Goal: Entertainment & Leisure: Consume media (video, audio)

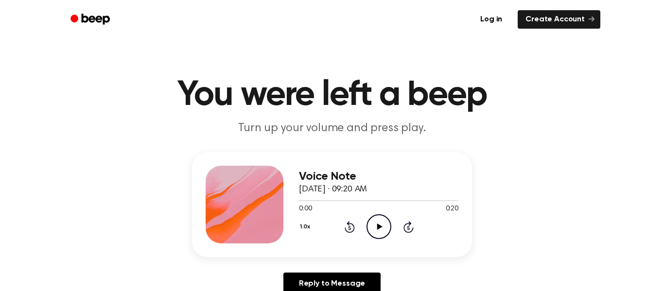
click at [386, 229] on icon "Play Audio" at bounding box center [379, 226] width 25 height 25
click at [387, 226] on icon "Play Audio" at bounding box center [379, 226] width 25 height 25
click at [375, 227] on icon "Play Audio" at bounding box center [379, 226] width 25 height 25
click at [350, 228] on icon at bounding box center [349, 228] width 2 height 4
click at [347, 232] on icon at bounding box center [350, 227] width 10 height 12
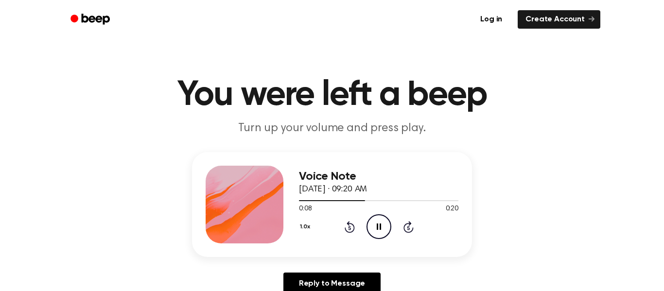
click at [353, 231] on icon at bounding box center [350, 227] width 10 height 12
click at [350, 226] on icon "Rewind 5 seconds" at bounding box center [349, 227] width 11 height 13
click at [350, 228] on icon at bounding box center [349, 228] width 2 height 4
click at [352, 223] on icon "Rewind 5 seconds" at bounding box center [349, 227] width 11 height 13
click at [351, 231] on icon at bounding box center [350, 227] width 10 height 12
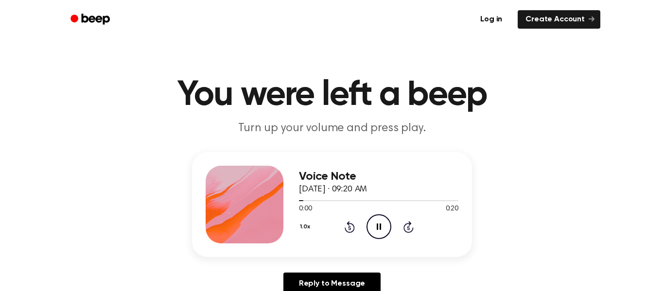
click at [344, 231] on icon "Rewind 5 seconds" at bounding box center [349, 227] width 11 height 13
click at [344, 226] on icon "Rewind 5 seconds" at bounding box center [349, 227] width 11 height 13
click at [354, 234] on div "1.0x Rewind 5 seconds Pause Audio Skip 5 seconds" at bounding box center [378, 226] width 159 height 25
click at [345, 224] on icon "Rewind 5 seconds" at bounding box center [349, 227] width 11 height 13
click at [350, 232] on icon at bounding box center [350, 227] width 10 height 12
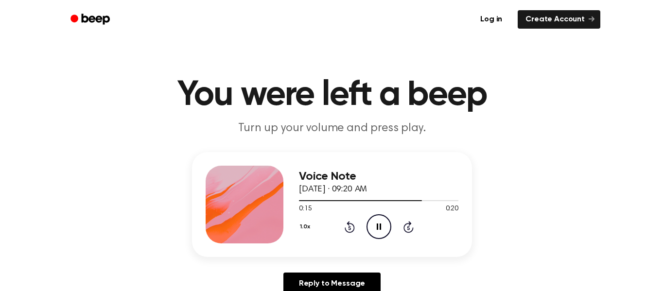
click at [344, 239] on div "1.0x Rewind 5 seconds Pause Audio Skip 5 seconds" at bounding box center [378, 226] width 159 height 25
click at [350, 228] on icon at bounding box center [349, 228] width 2 height 4
click at [353, 230] on icon at bounding box center [350, 227] width 10 height 12
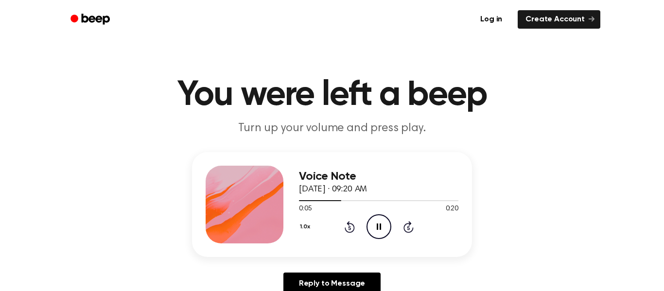
click at [348, 229] on icon "Rewind 5 seconds" at bounding box center [349, 227] width 11 height 13
click at [350, 228] on icon at bounding box center [349, 228] width 2 height 4
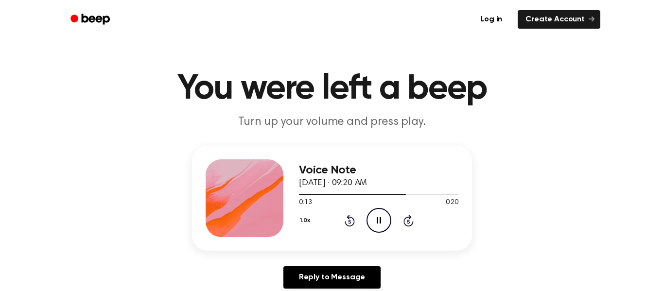
scroll to position [27, 0]
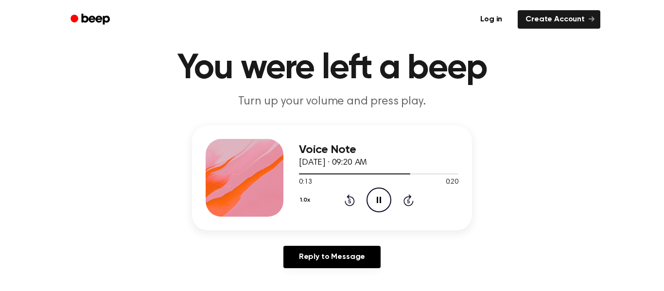
click at [350, 206] on icon at bounding box center [350, 200] width 10 height 12
click at [350, 201] on icon at bounding box center [349, 201] width 2 height 4
click at [347, 194] on icon "Rewind 5 seconds" at bounding box center [349, 200] width 11 height 13
click at [352, 195] on icon "Rewind 5 seconds" at bounding box center [349, 200] width 11 height 13
click at [350, 201] on icon at bounding box center [349, 201] width 2 height 4
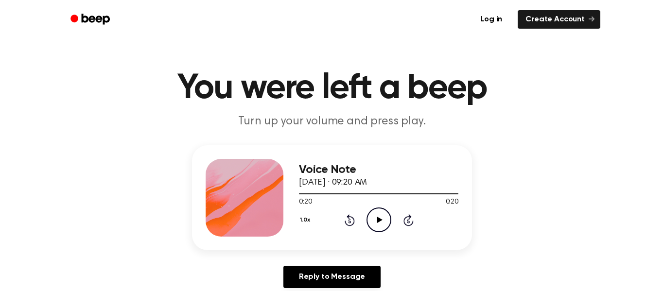
scroll to position [0, 0]
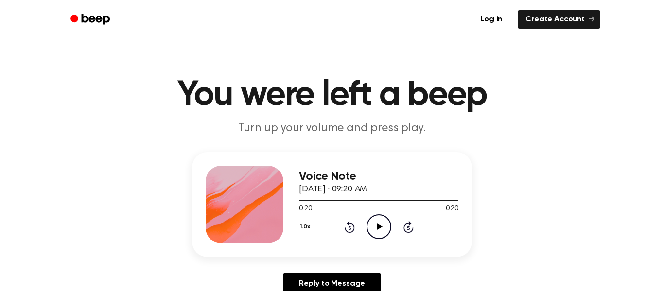
click at [343, 201] on div at bounding box center [378, 200] width 159 height 1
click at [335, 224] on div "1.0x Rewind 5 seconds Play Audio Skip 5 seconds" at bounding box center [378, 226] width 159 height 25
click at [345, 224] on icon "Rewind 5 seconds" at bounding box center [349, 227] width 11 height 13
click at [372, 214] on div "0:00 0:20" at bounding box center [378, 209] width 159 height 10
click at [376, 230] on icon "Play Audio" at bounding box center [379, 226] width 25 height 25
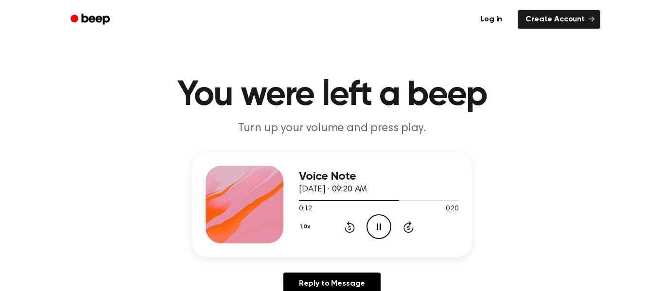
click at [350, 228] on icon at bounding box center [349, 228] width 2 height 4
click at [349, 228] on icon at bounding box center [349, 228] width 2 height 4
click at [350, 228] on icon at bounding box center [349, 228] width 2 height 4
click at [355, 226] on div "1.0x Rewind 5 seconds Pause Audio Skip 5 seconds" at bounding box center [378, 226] width 159 height 25
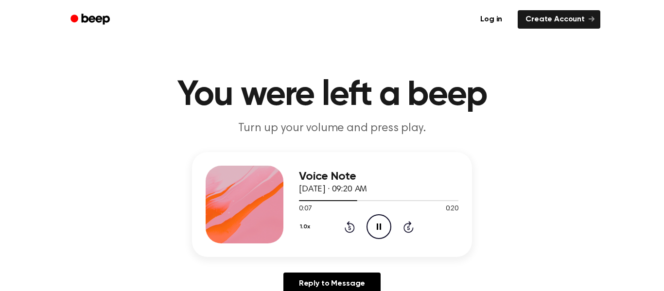
click at [346, 223] on icon "Rewind 5 seconds" at bounding box center [349, 227] width 11 height 13
click at [350, 229] on icon "Rewind 5 seconds" at bounding box center [349, 227] width 11 height 13
click at [389, 221] on circle at bounding box center [379, 227] width 24 height 24
click at [350, 228] on icon at bounding box center [349, 228] width 2 height 4
click at [350, 227] on icon at bounding box center [349, 228] width 2 height 4
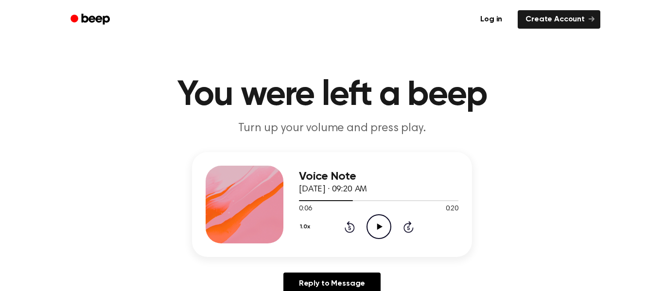
click at [348, 229] on icon "Rewind 5 seconds" at bounding box center [349, 227] width 11 height 13
click at [378, 227] on icon at bounding box center [379, 227] width 5 height 6
click at [348, 222] on icon at bounding box center [350, 227] width 10 height 12
click at [355, 227] on div "1.0x Rewind 5 seconds Pause Audio Skip 5 seconds" at bounding box center [378, 226] width 159 height 25
click at [344, 224] on icon "Rewind 5 seconds" at bounding box center [349, 227] width 11 height 13
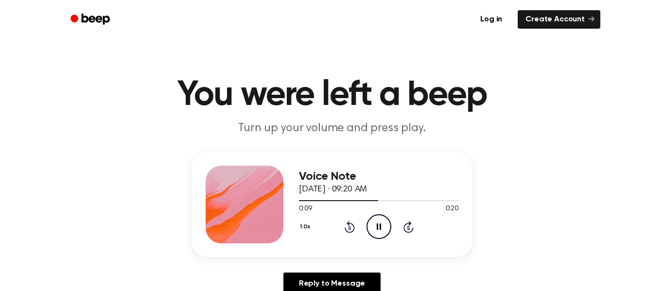
click at [350, 228] on icon at bounding box center [349, 228] width 2 height 4
click at [343, 227] on div "1.0x Rewind 5 seconds Pause Audio Skip 5 seconds" at bounding box center [378, 226] width 159 height 25
click at [350, 228] on icon at bounding box center [349, 228] width 2 height 4
click at [350, 226] on icon "Rewind 5 seconds" at bounding box center [349, 227] width 11 height 13
click at [336, 240] on div "Voice Note [DATE] · 09:20 AM 0:15 0:20 Your browser does not support the [objec…" at bounding box center [378, 205] width 159 height 78
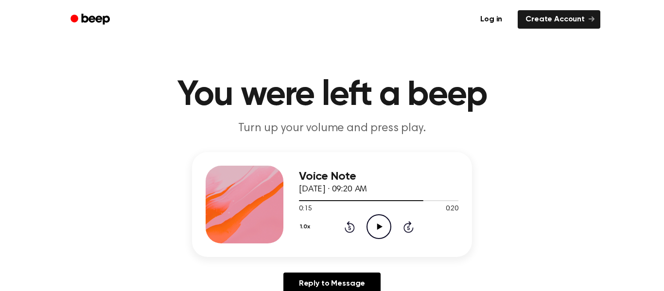
click at [350, 228] on icon at bounding box center [349, 228] width 2 height 4
click at [384, 223] on icon "Play Audio" at bounding box center [379, 226] width 25 height 25
click at [353, 227] on icon at bounding box center [350, 227] width 10 height 12
click at [350, 228] on icon at bounding box center [349, 228] width 2 height 4
click at [350, 229] on icon "Rewind 5 seconds" at bounding box center [349, 227] width 11 height 13
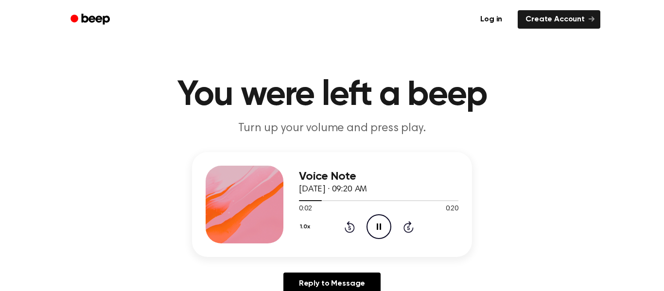
click at [349, 225] on icon at bounding box center [350, 227] width 10 height 12
click at [350, 228] on icon at bounding box center [349, 228] width 2 height 4
click at [355, 225] on div "1.0x Rewind 5 seconds Play Audio Skip 5 seconds" at bounding box center [378, 226] width 159 height 25
click at [351, 224] on icon at bounding box center [350, 227] width 10 height 12
click at [374, 228] on icon "Play Audio" at bounding box center [379, 226] width 25 height 25
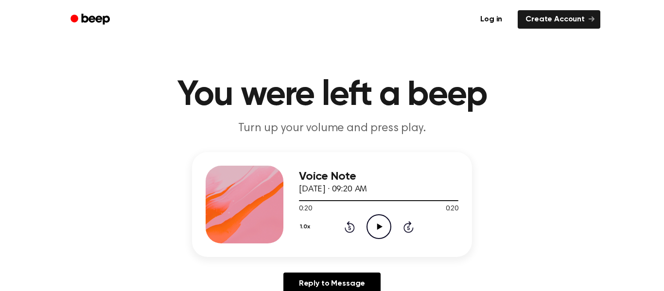
click at [381, 216] on circle at bounding box center [379, 227] width 24 height 24
click at [350, 228] on icon at bounding box center [349, 228] width 2 height 4
click at [345, 223] on icon "Rewind 5 seconds" at bounding box center [349, 227] width 11 height 13
click at [353, 223] on icon "Rewind 5 seconds" at bounding box center [349, 227] width 11 height 13
click at [380, 221] on icon "Play Audio" at bounding box center [379, 226] width 25 height 25
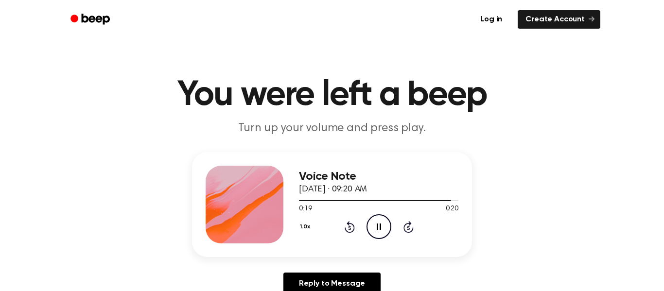
click at [347, 233] on div "1.0x Rewind 5 seconds Pause Audio Skip 5 seconds" at bounding box center [378, 226] width 159 height 25
click at [351, 233] on icon at bounding box center [350, 227] width 10 height 12
click at [345, 226] on icon "Rewind 5 seconds" at bounding box center [349, 227] width 11 height 13
click at [345, 233] on div "1.0x Rewind 5 seconds Pause Audio Skip 5 seconds" at bounding box center [378, 226] width 159 height 25
click at [350, 228] on icon at bounding box center [349, 228] width 2 height 4
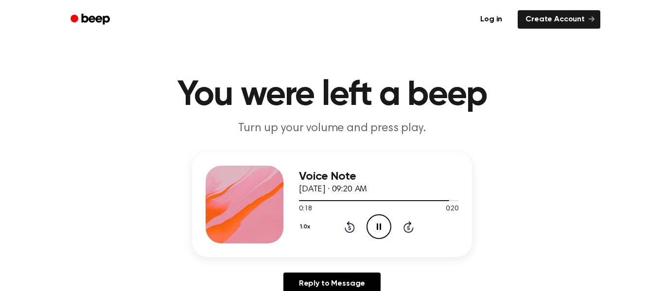
click at [345, 227] on icon "Rewind 5 seconds" at bounding box center [349, 227] width 11 height 13
click at [350, 228] on icon at bounding box center [349, 228] width 2 height 4
click at [348, 228] on icon "Rewind 5 seconds" at bounding box center [349, 227] width 11 height 13
click at [375, 225] on icon "Play Audio" at bounding box center [379, 226] width 25 height 25
